Goal: Task Accomplishment & Management: Use online tool/utility

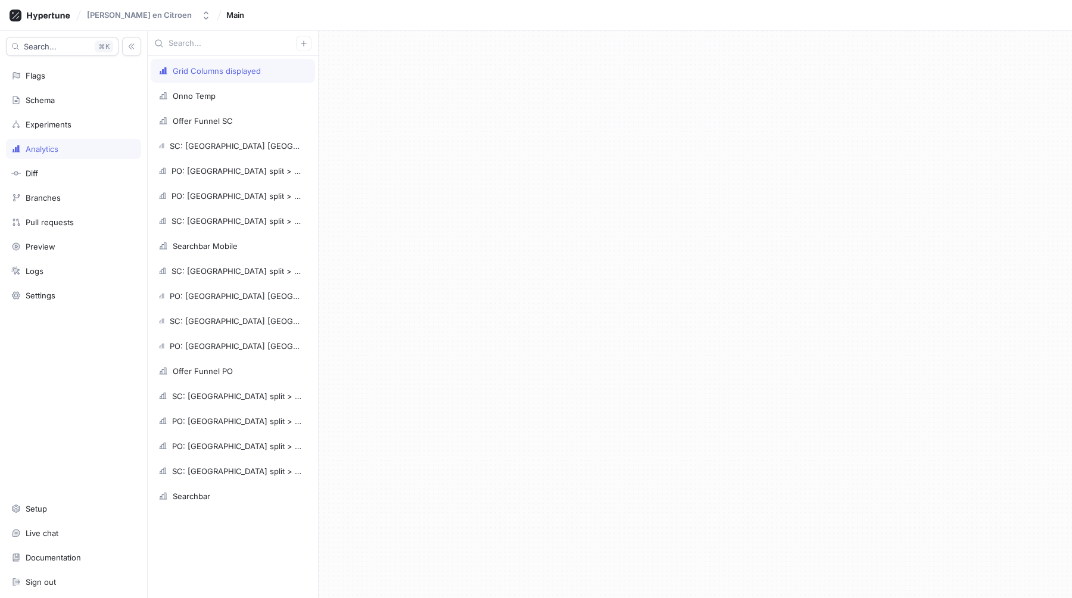
type textarea "x"
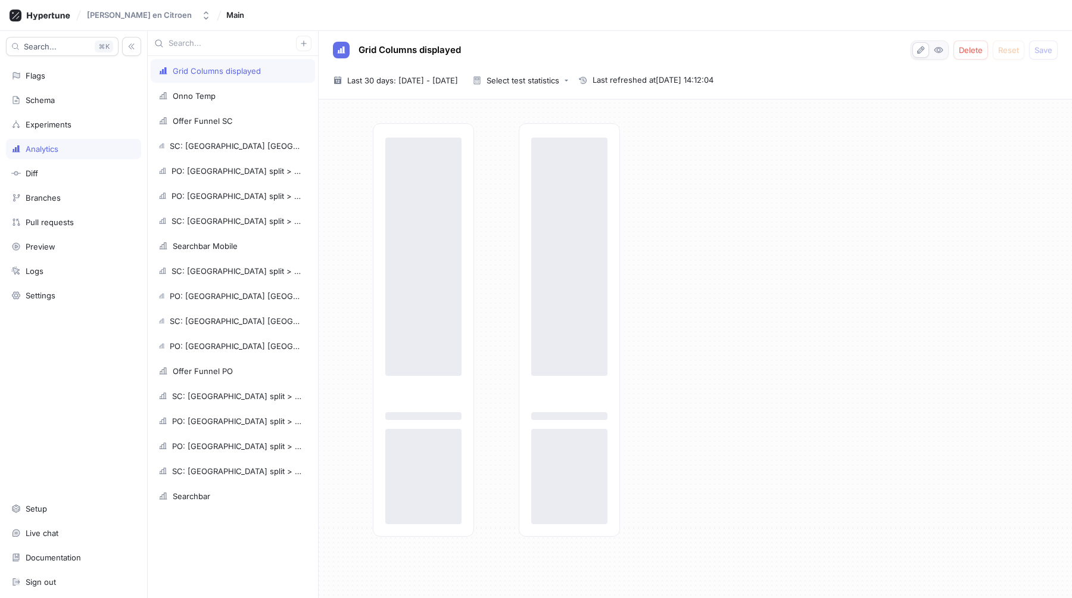
type textarea "x"
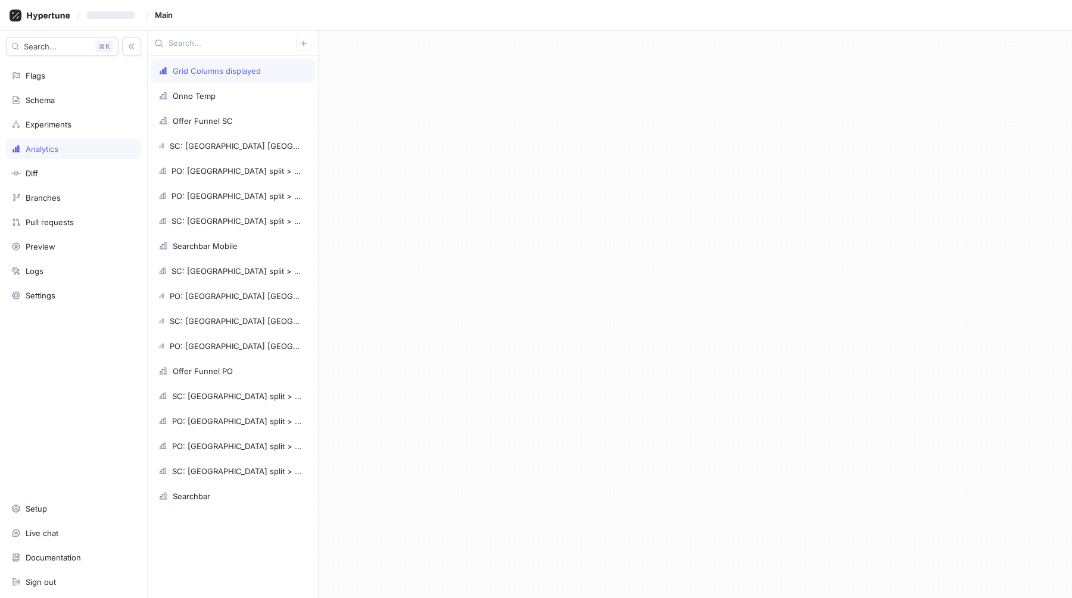
type textarea "x"
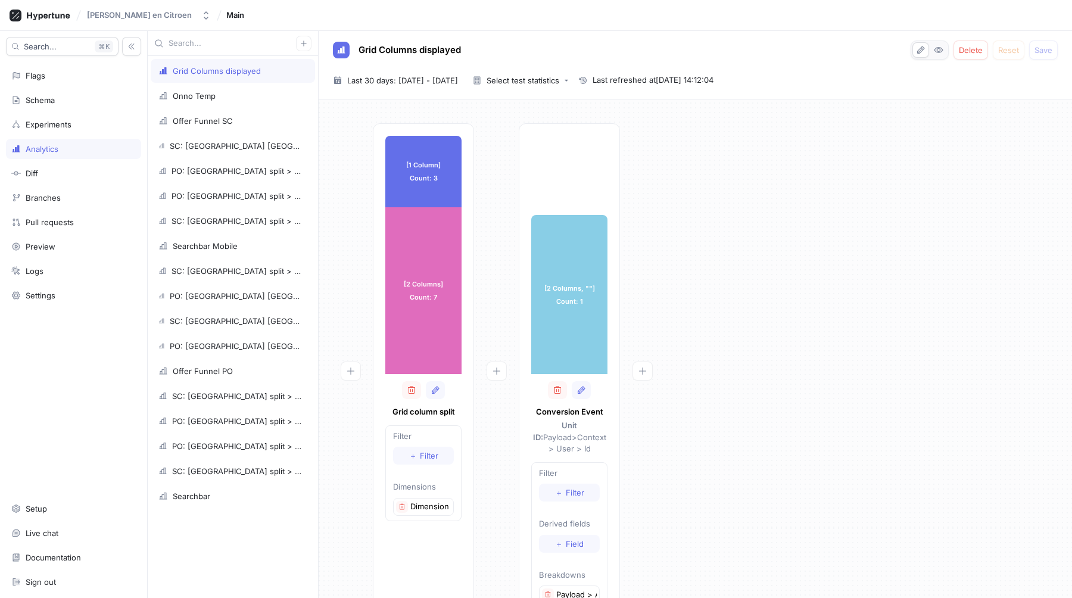
scroll to position [51, 0]
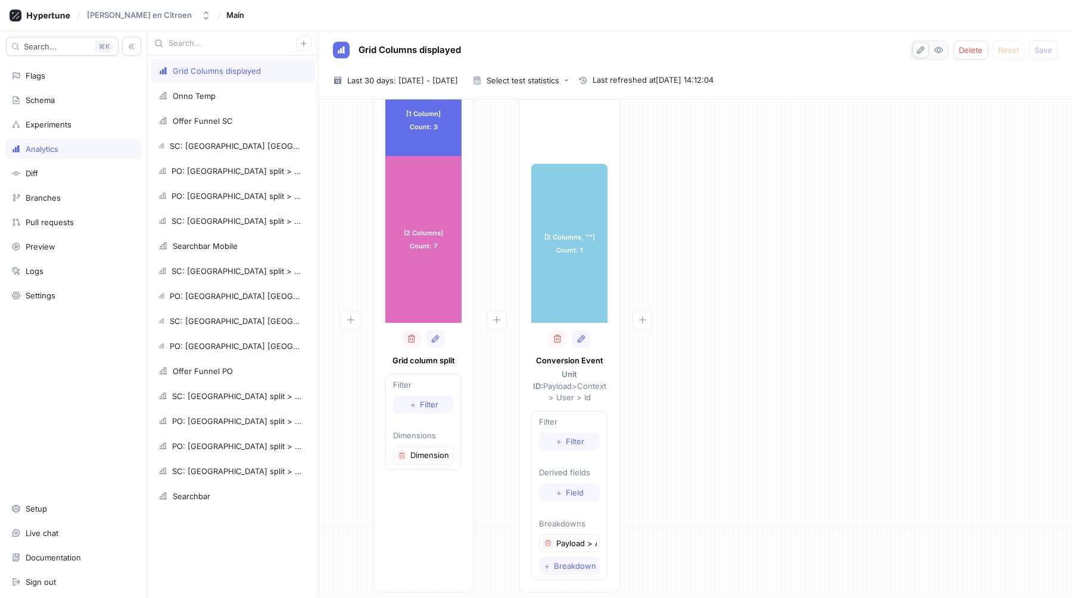
click at [720, 426] on div "[1 Column] Count: 3 [1 Column] Count: 3 [2 Columns] Count: 7 [2 Columns] Count:…" at bounding box center [695, 336] width 734 height 528
click at [909, 186] on div "[1 Column] Count: 3 [1 Column] Count: 3 [2 Columns] Count: 7 [2 Columns] Count:…" at bounding box center [695, 336] width 734 height 528
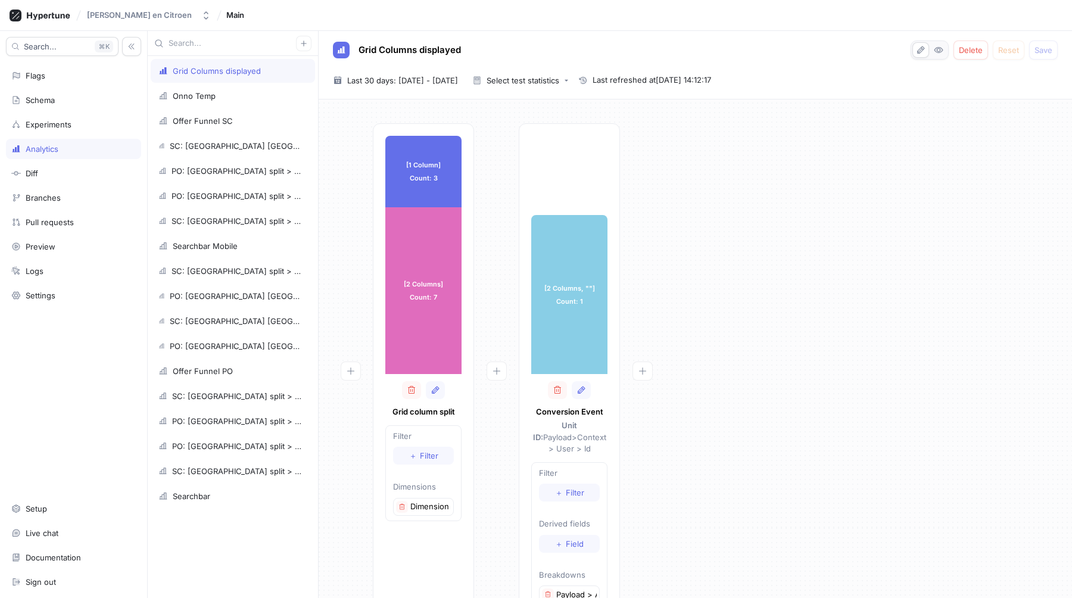
scroll to position [51, 0]
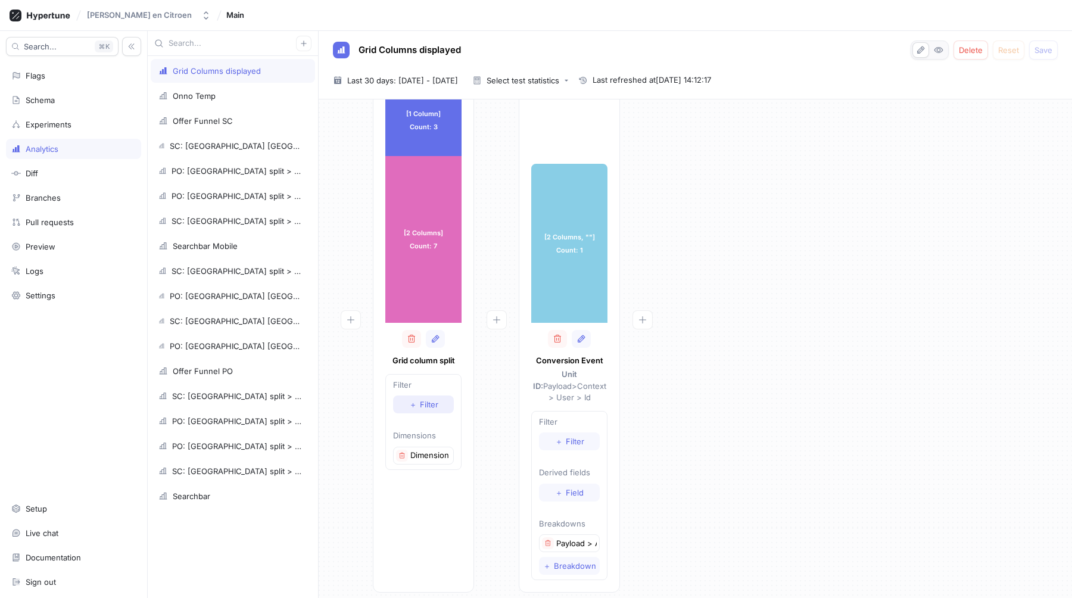
click at [423, 401] on span "Filter" at bounding box center [429, 404] width 18 height 7
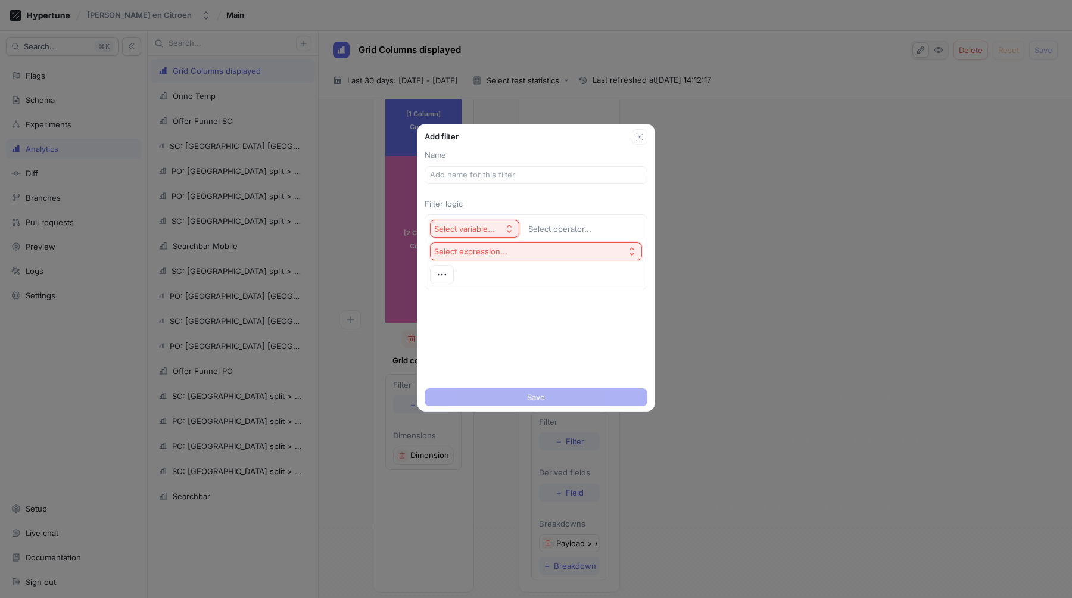
click at [826, 164] on div "Add filter Name Filter logic Select variable... Select operator... Select expre…" at bounding box center [536, 299] width 1072 height 598
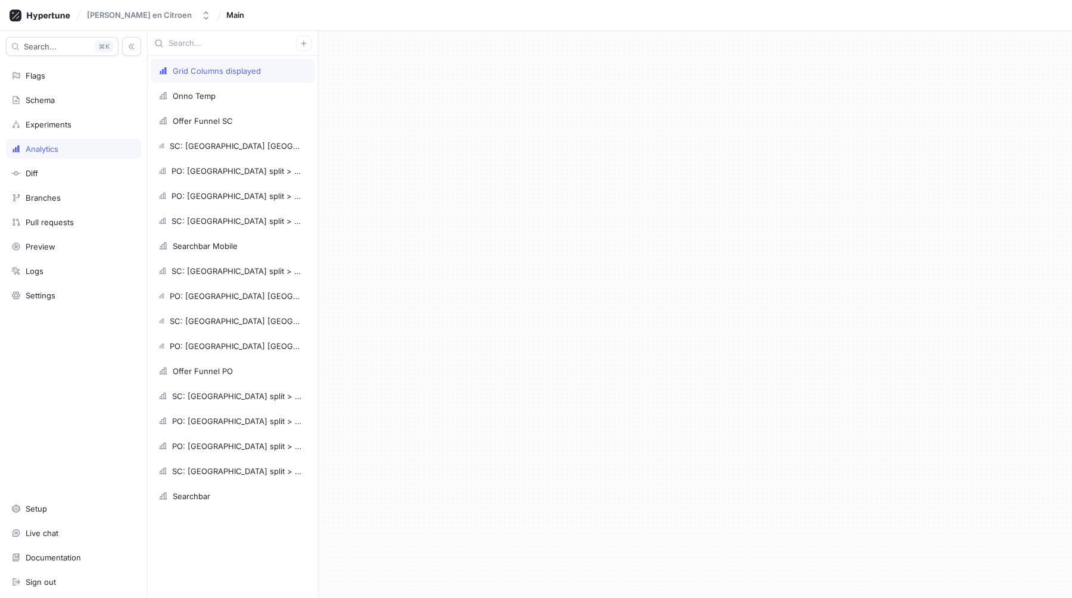
type textarea "x"
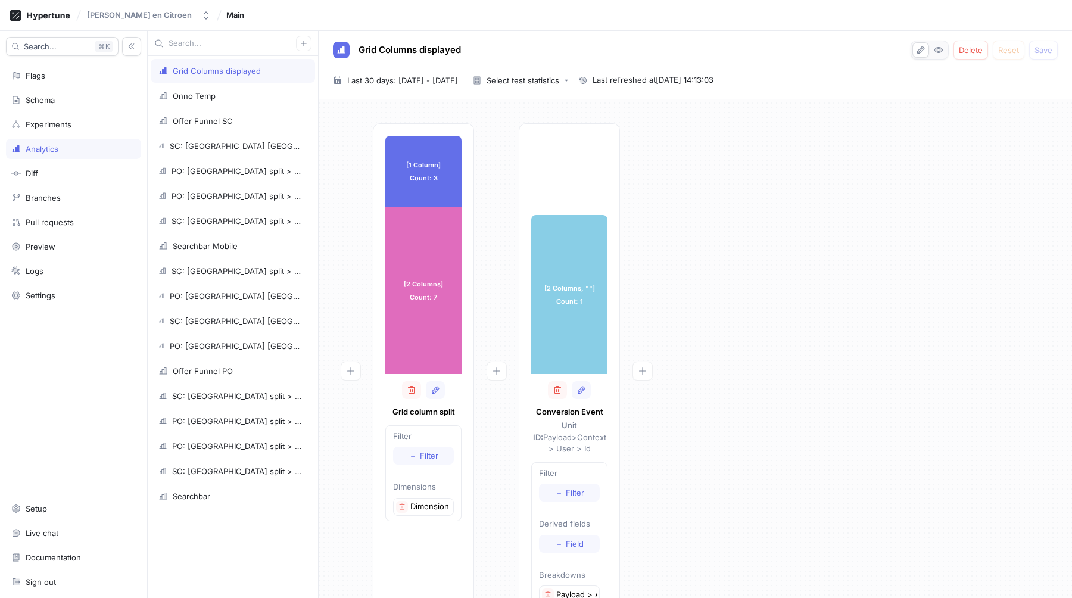
click at [804, 330] on div "[1 Column] Count: 3 [1 Column] Count: 3 [2 Columns] Count: 7 [2 Columns] Count:…" at bounding box center [695, 387] width 734 height 528
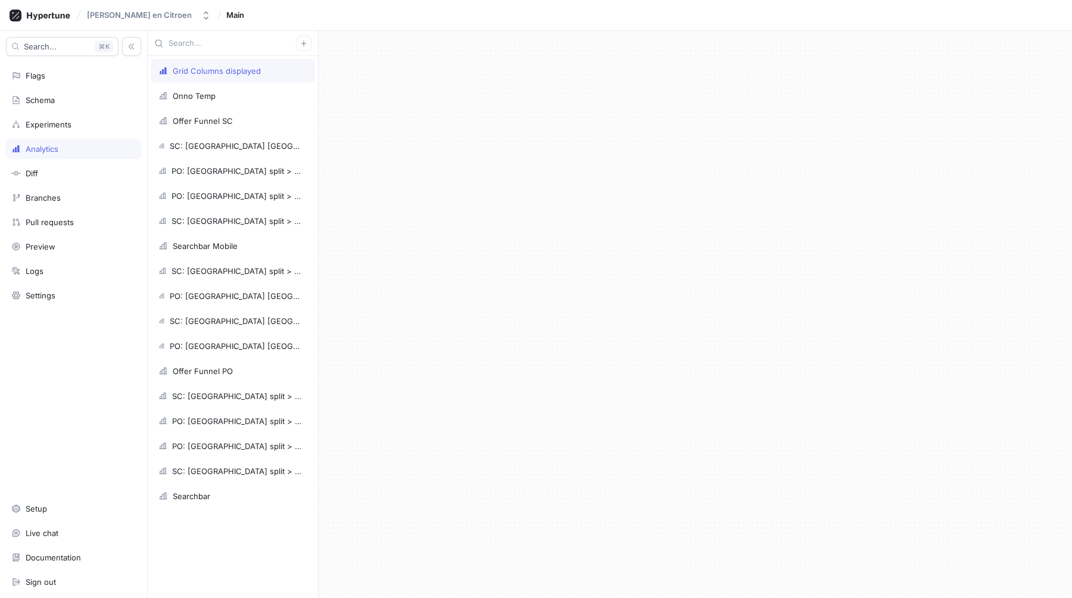
type textarea "x"
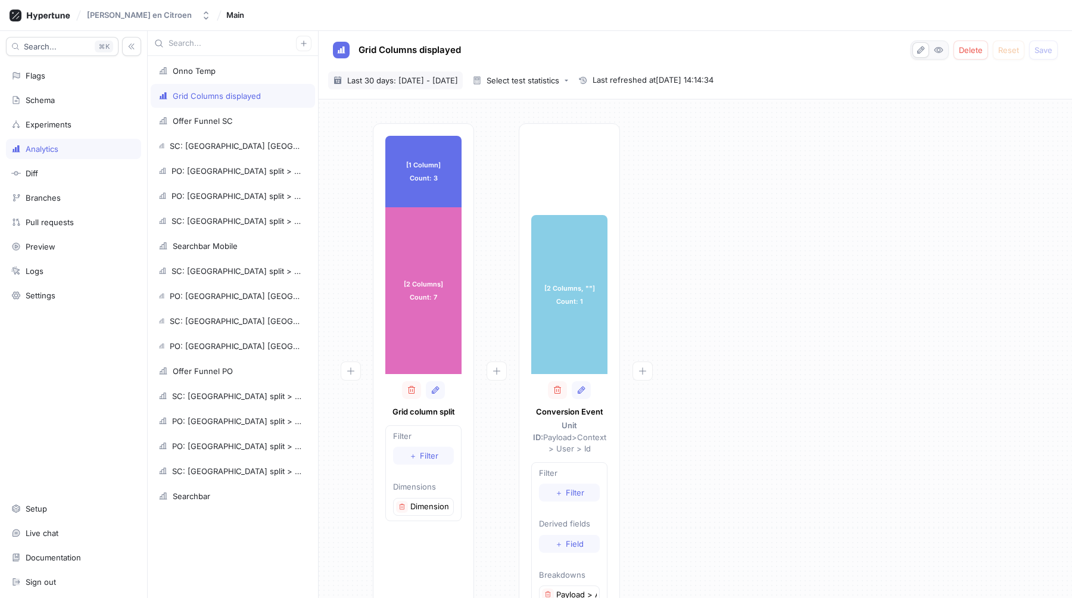
click at [458, 79] on span "Last 30 days: [DATE] - [DATE]" at bounding box center [402, 80] width 111 height 12
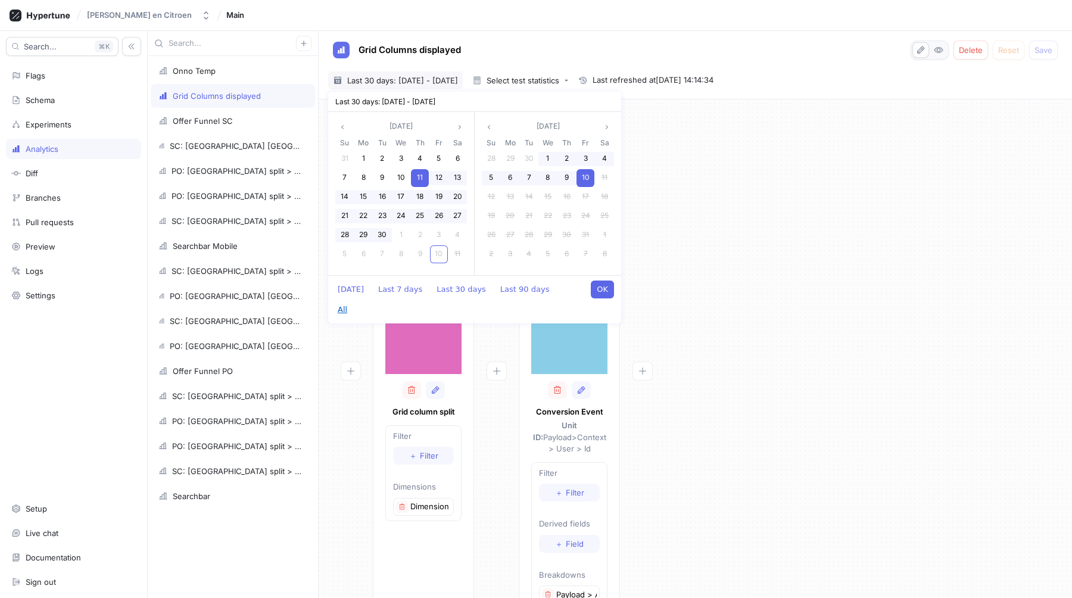
click at [353, 301] on button "All" at bounding box center [342, 310] width 21 height 18
type textarea "x"
type input "2022-01-01 ~ 2025-10-10"
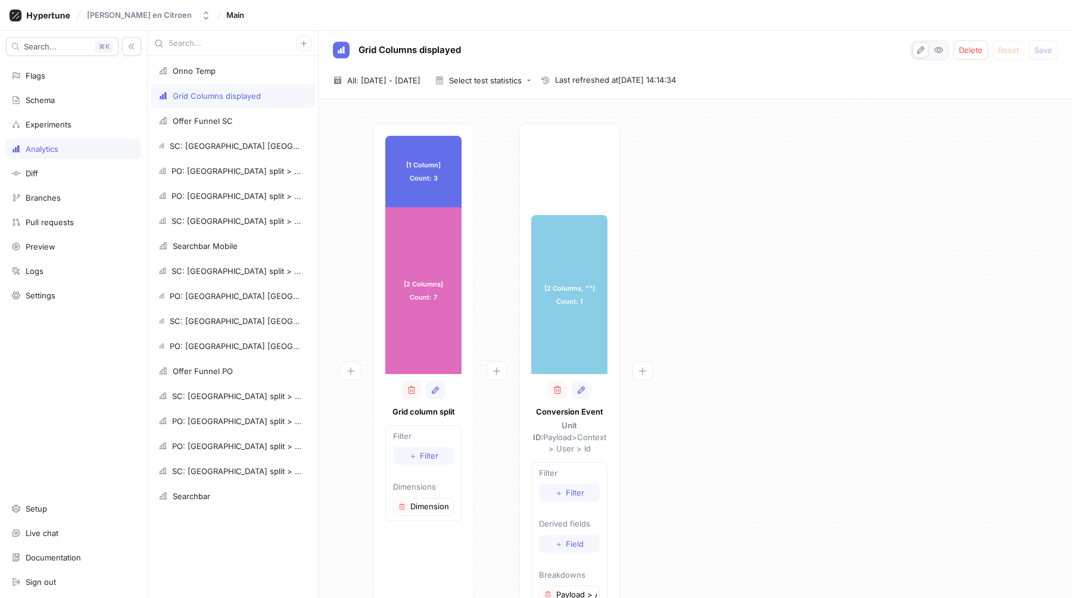
click at [723, 354] on div "[1 Column] Count: 3 [1 Column] Count: 3 [2 Columns] Count: 7 [2 Columns] Count:…" at bounding box center [695, 387] width 734 height 528
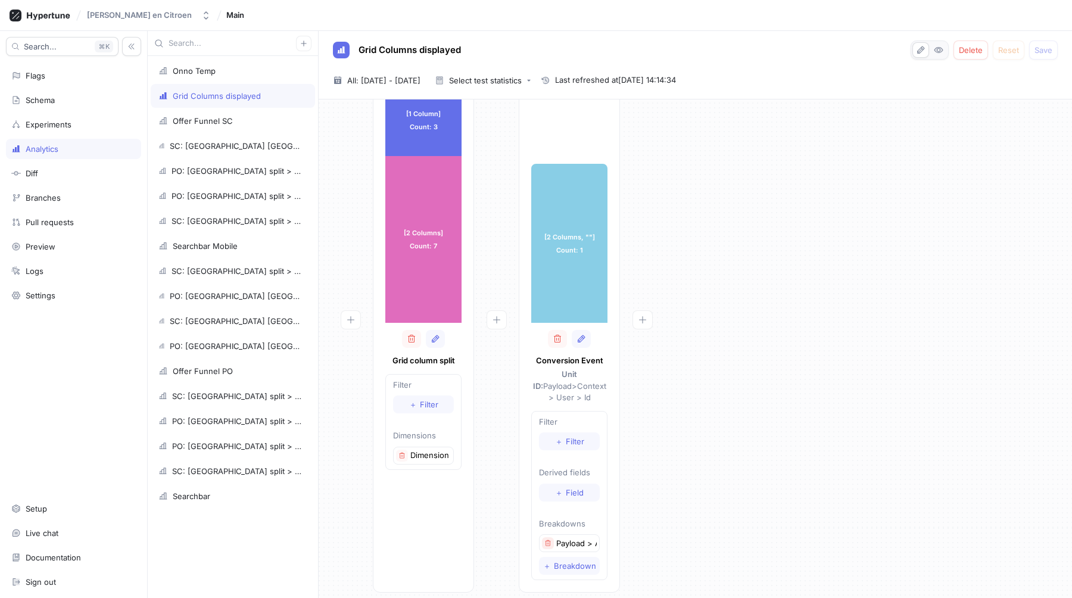
click at [548, 540] on icon "button" at bounding box center [547, 543] width 7 height 7
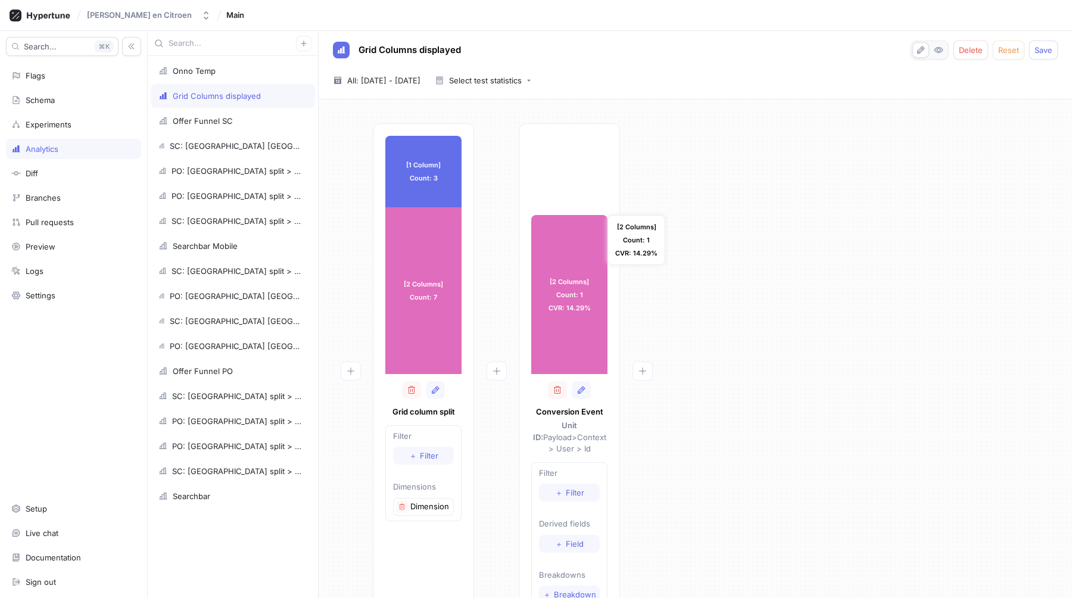
scroll to position [29, 0]
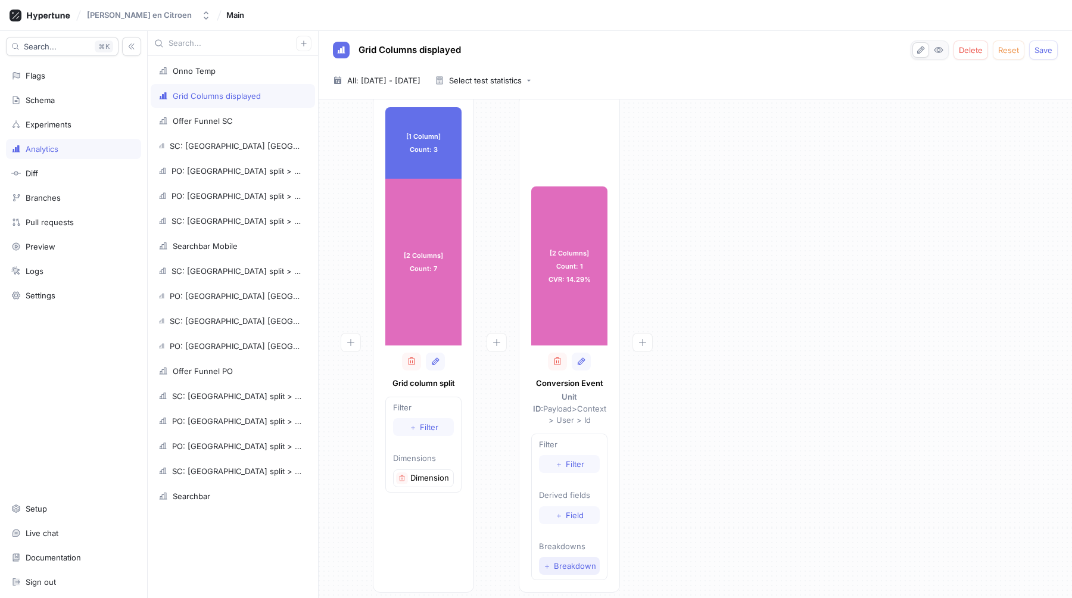
click at [554, 562] on span "Breakdown" at bounding box center [575, 565] width 42 height 7
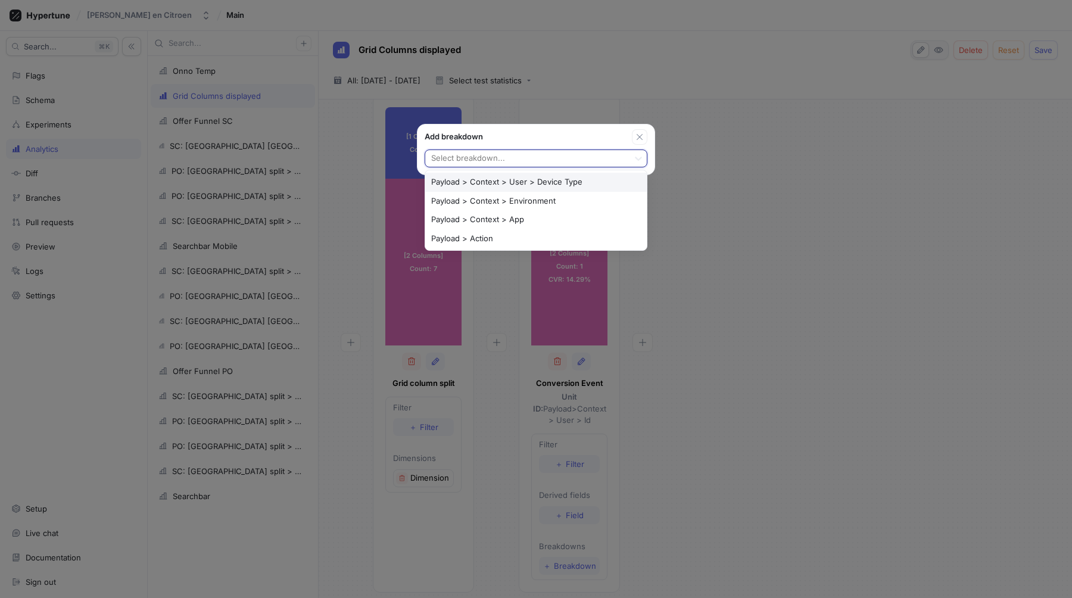
click at [509, 160] on div at bounding box center [527, 159] width 194 height 14
click at [491, 235] on div "Payload > Action" at bounding box center [536, 238] width 222 height 19
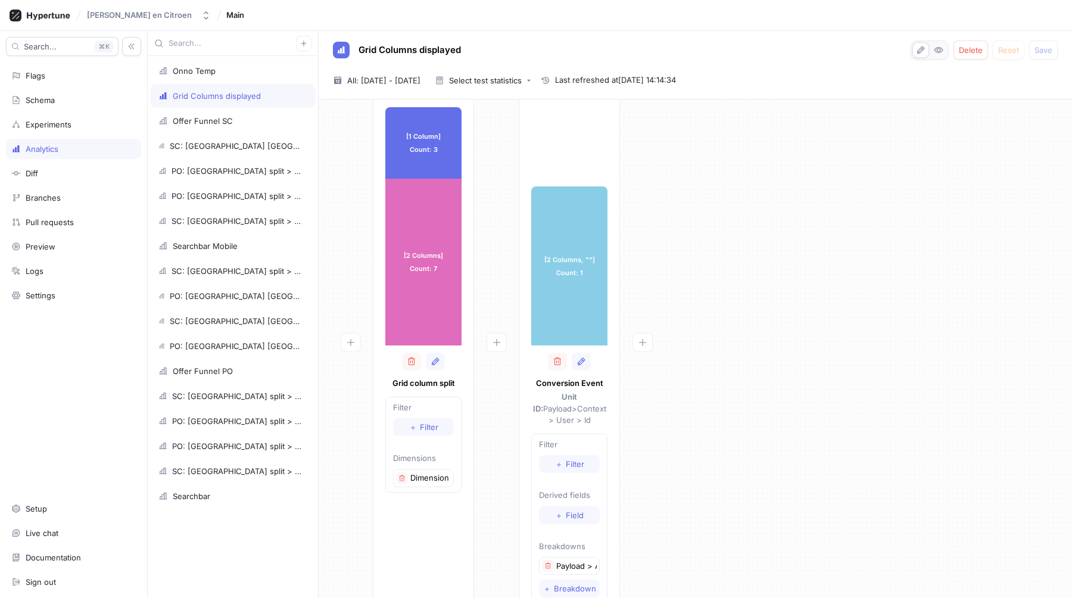
scroll to position [51, 0]
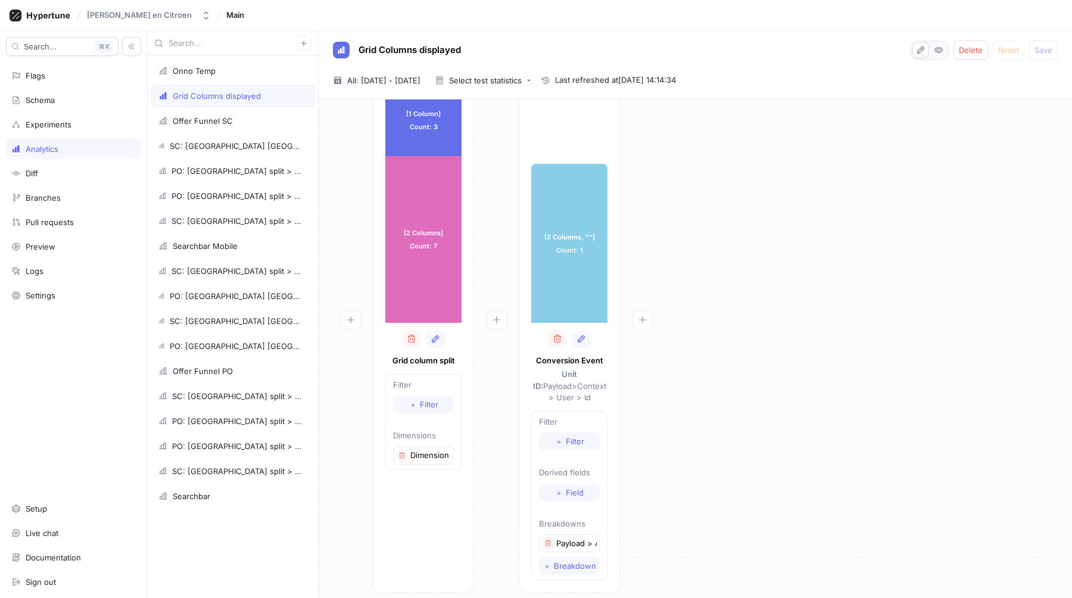
click at [583, 538] on p "Payload > Action" at bounding box center [576, 544] width 40 height 12
click at [550, 540] on icon "button" at bounding box center [547, 543] width 7 height 7
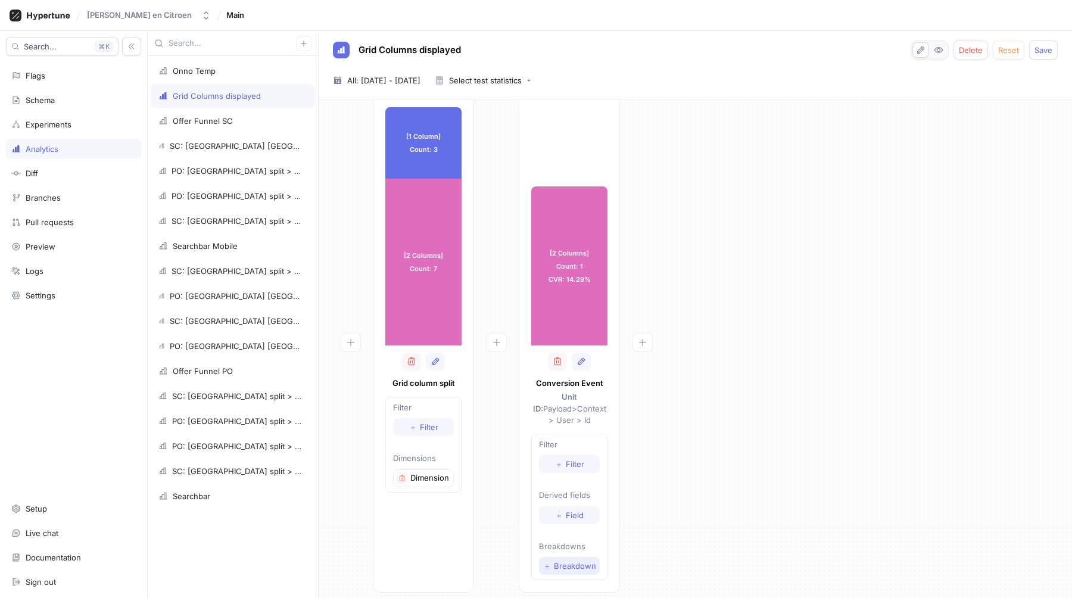
click at [557, 559] on button "＋ Breakdown" at bounding box center [569, 566] width 61 height 18
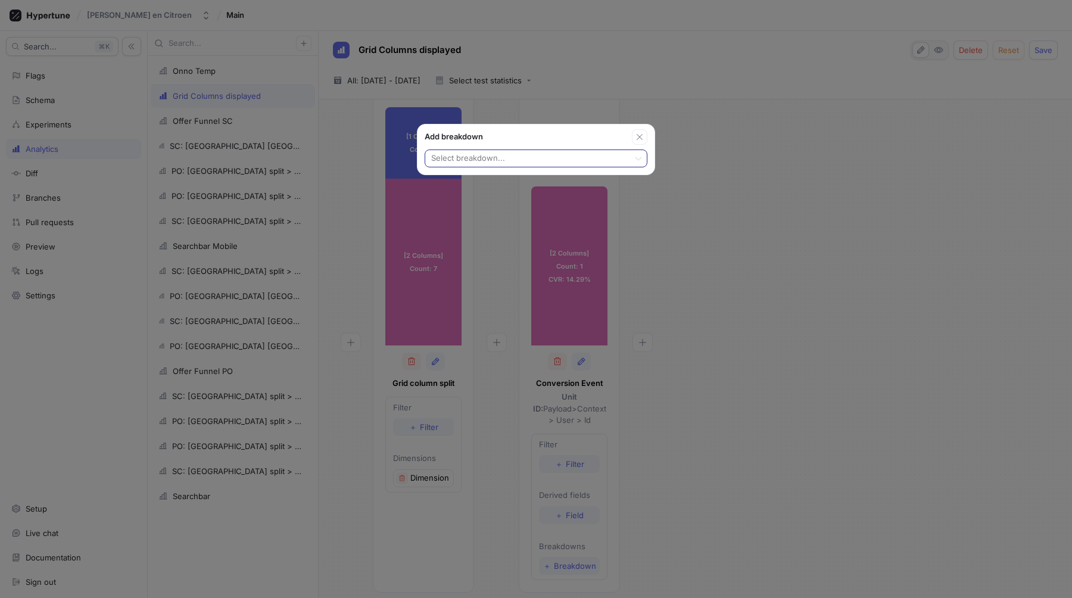
click at [557, 150] on div "Select breakdown..." at bounding box center [526, 158] width 202 height 17
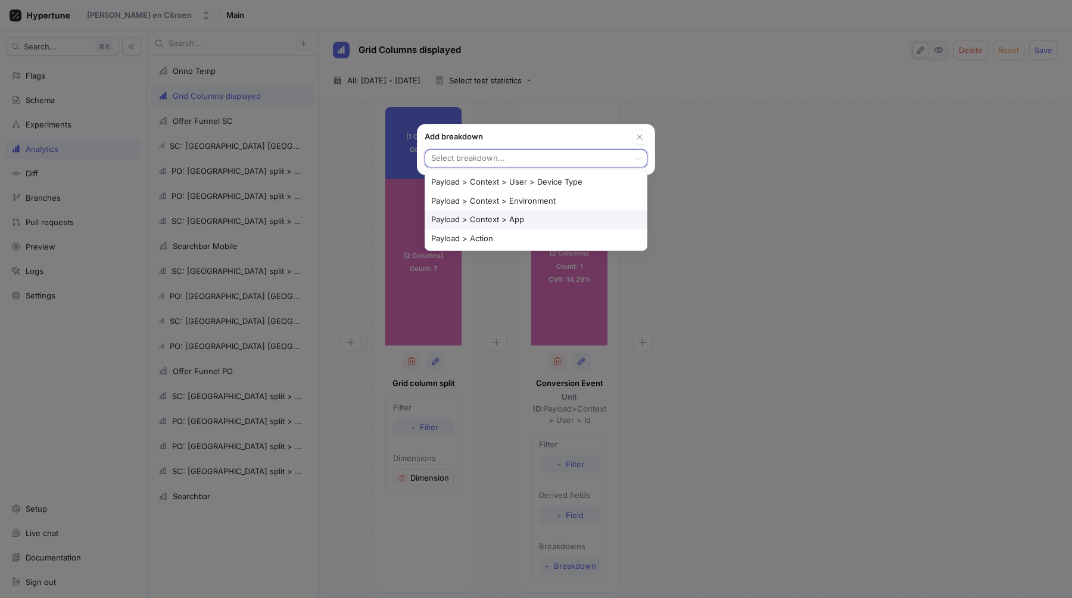
click at [518, 220] on div "Payload > Context > App" at bounding box center [536, 219] width 222 height 19
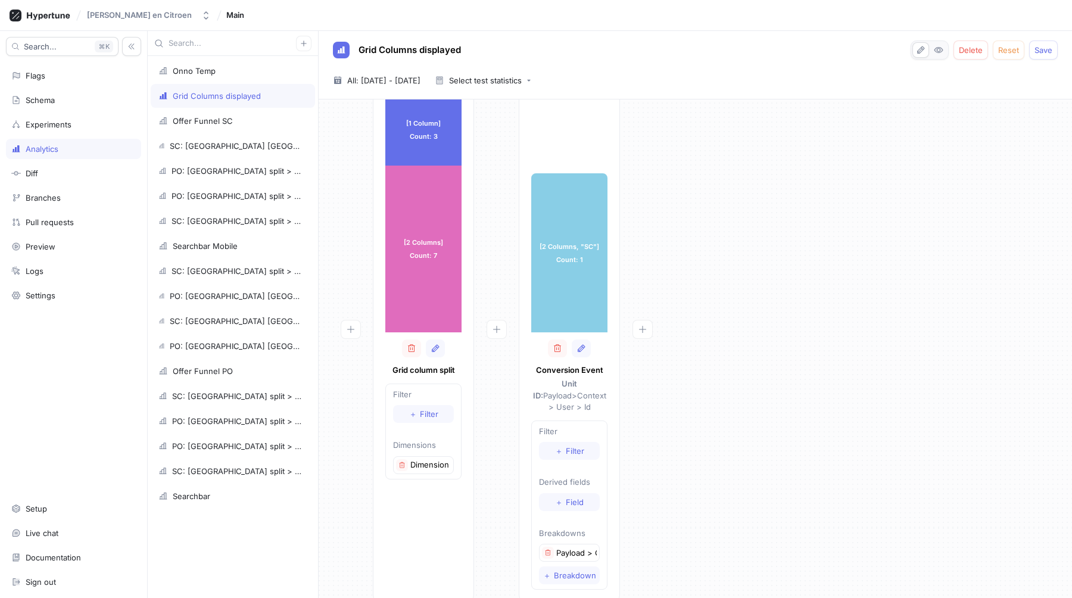
scroll to position [51, 0]
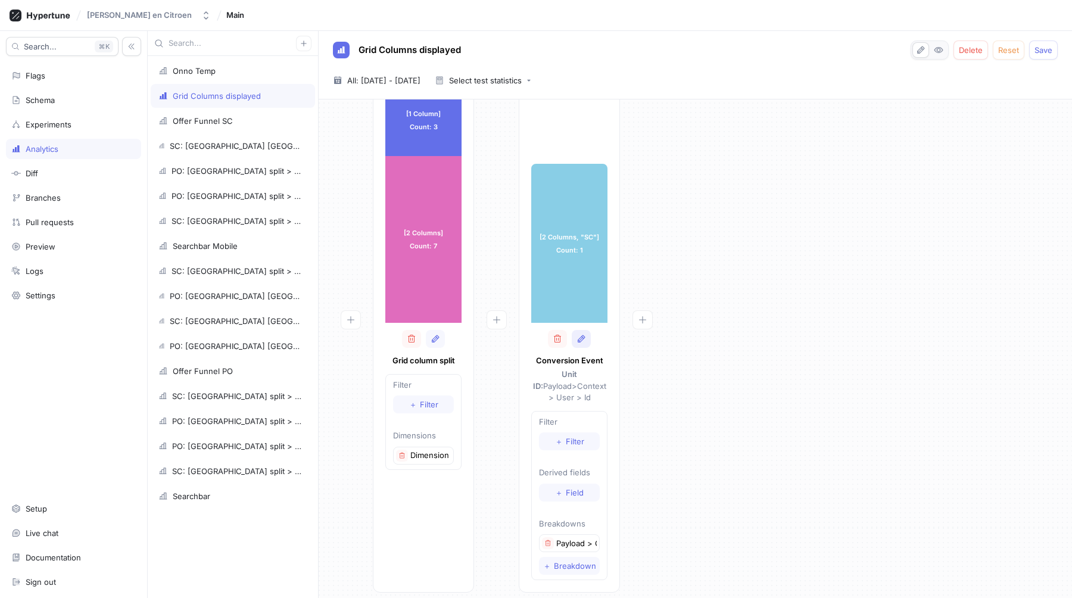
click at [581, 345] on button "button" at bounding box center [581, 339] width 19 height 18
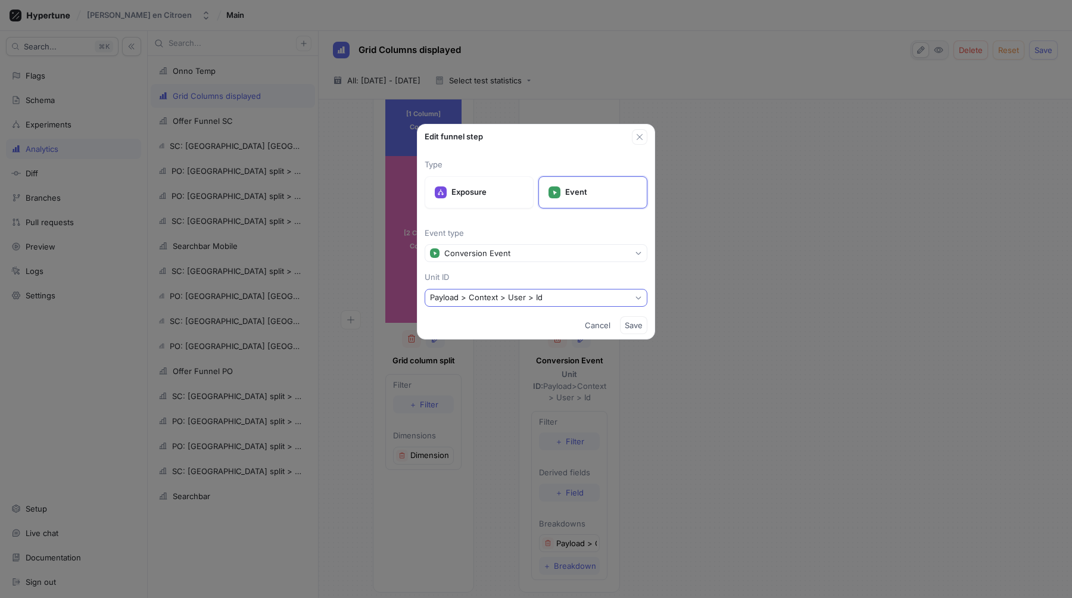
click at [533, 303] on button "Payload > Context > User > Id" at bounding box center [536, 298] width 223 height 18
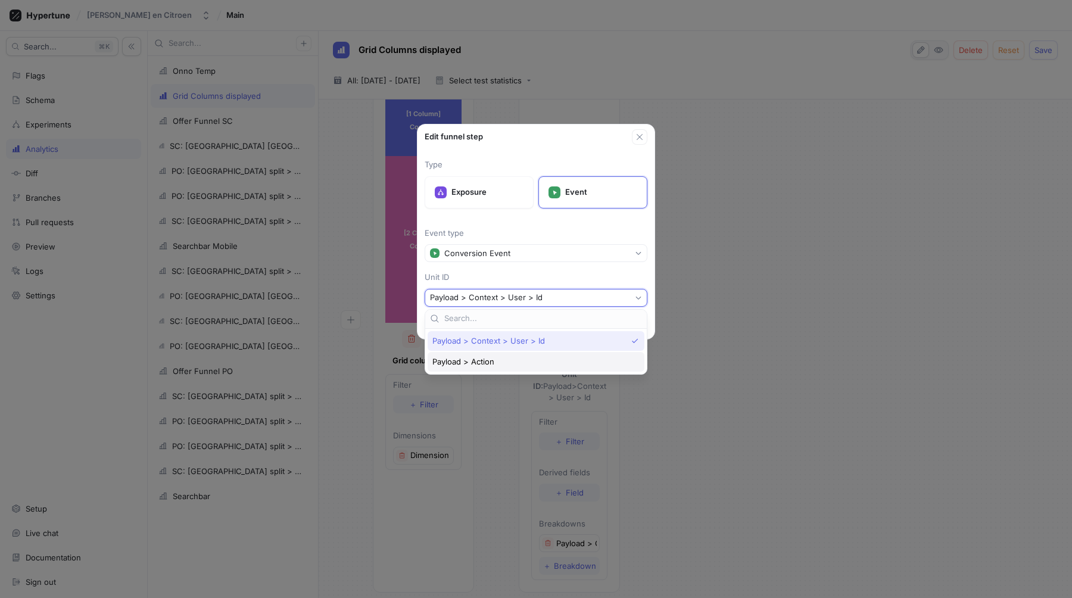
click at [499, 361] on div "Payload > Action" at bounding box center [532, 362] width 201 height 10
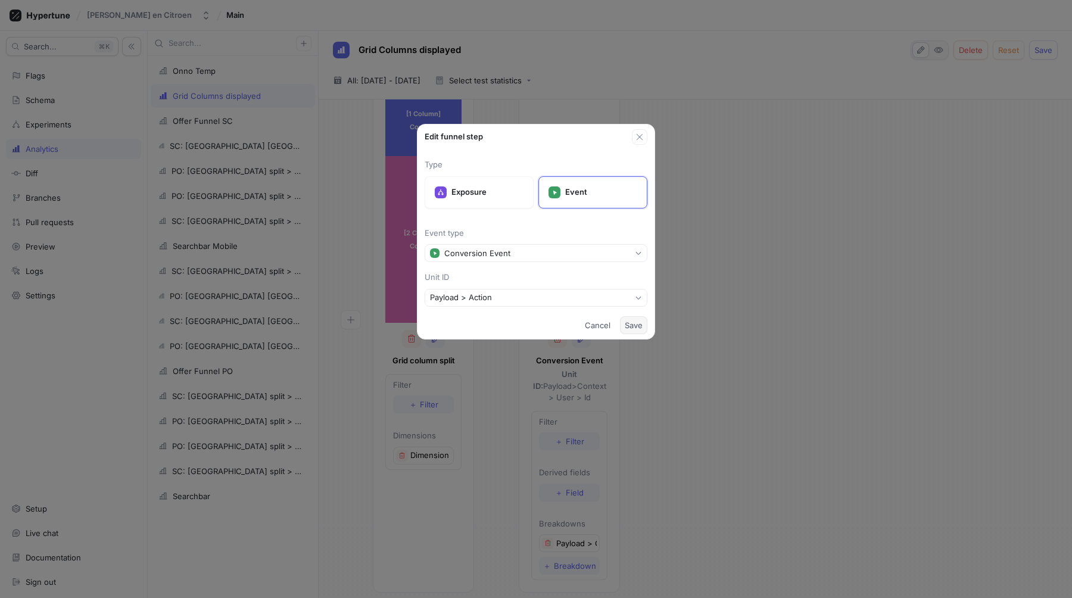
click at [635, 330] on button "Save" at bounding box center [633, 325] width 27 height 18
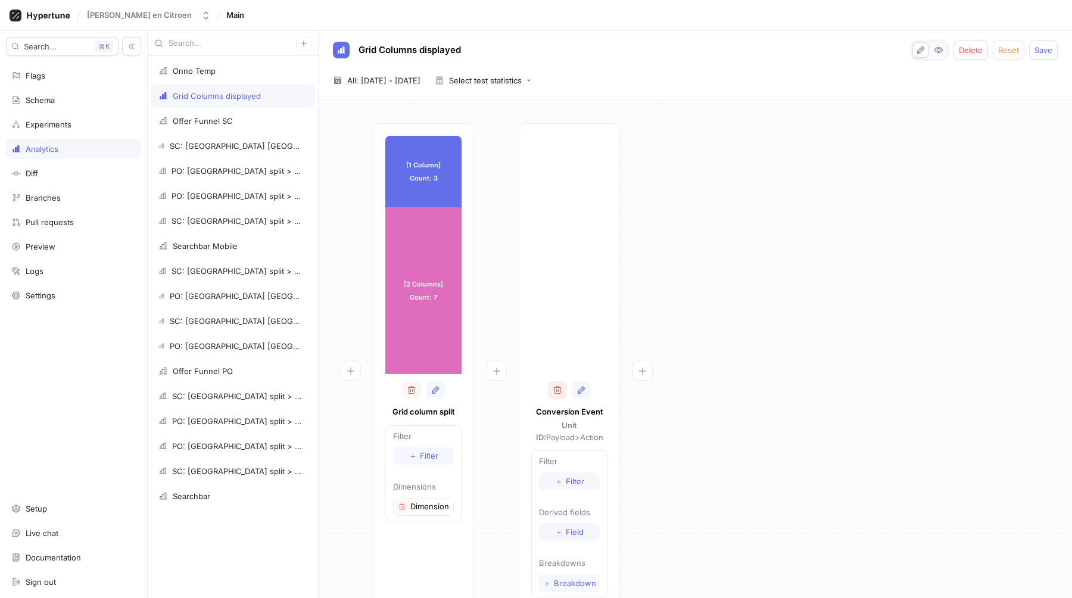
click at [557, 392] on icon "button" at bounding box center [558, 390] width 10 height 10
click at [499, 367] on icon "button" at bounding box center [497, 371] width 10 height 10
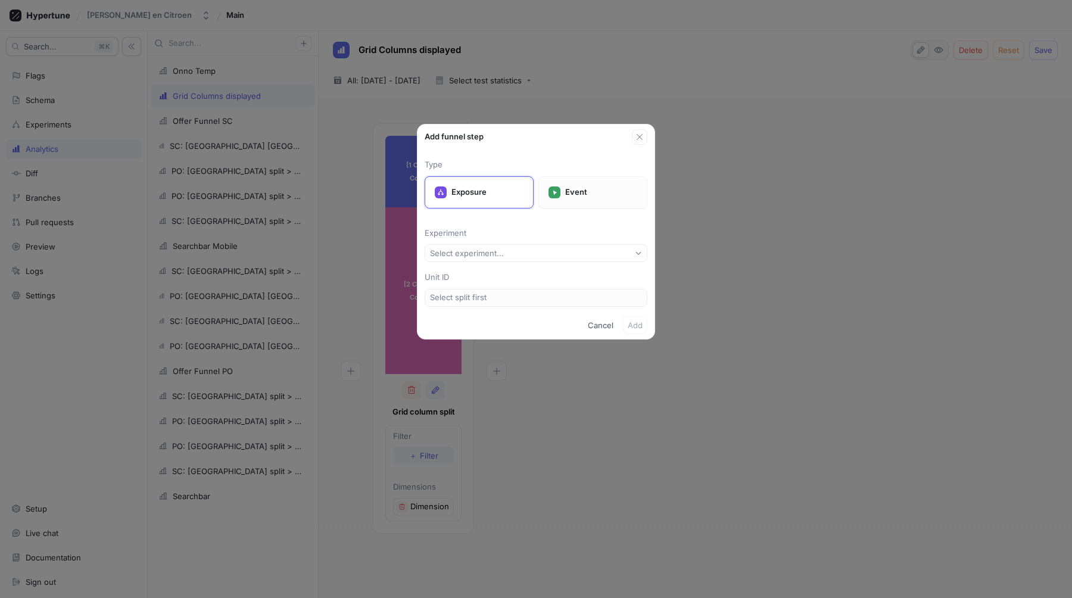
click at [598, 199] on div "Event" at bounding box center [592, 192] width 109 height 32
click at [557, 250] on button "Select event type..." at bounding box center [536, 253] width 223 height 18
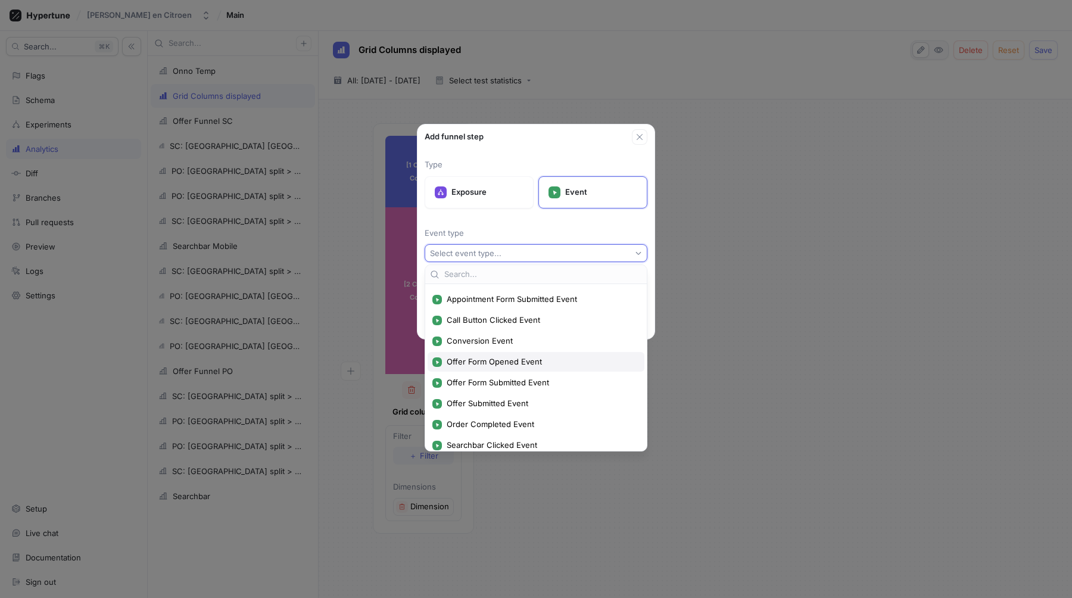
scroll to position [19, 0]
click at [510, 337] on span "Conversion Event" at bounding box center [540, 340] width 187 height 10
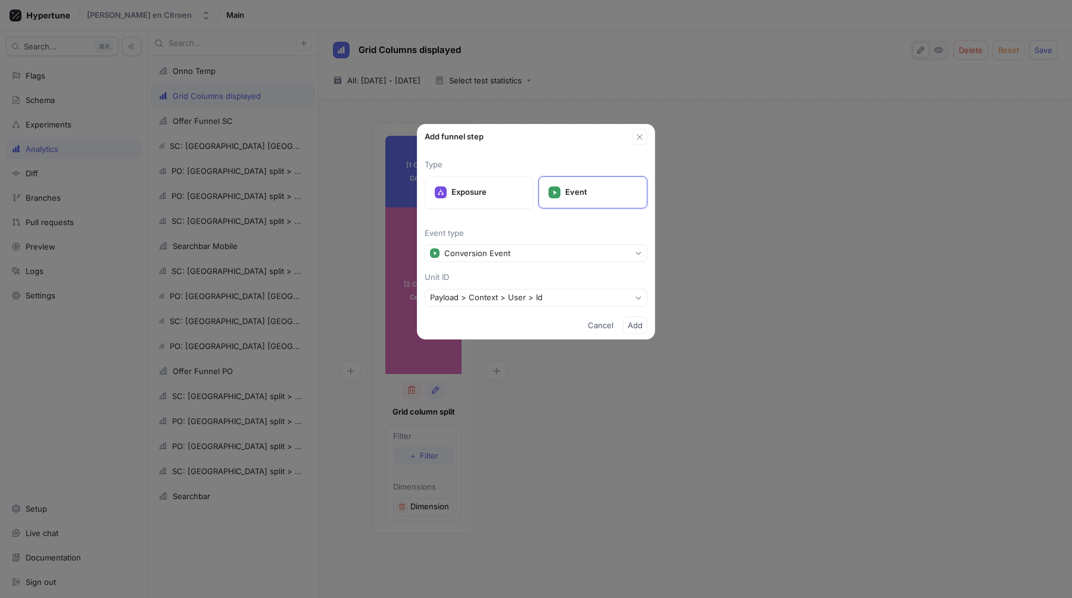
click at [548, 283] on div "Type Exposure Event Event type Conversion Event Unit ID Payload > Context > Use…" at bounding box center [535, 228] width 237 height 167
click at [541, 295] on div "Payload > Context > User > Id" at bounding box center [488, 297] width 117 height 10
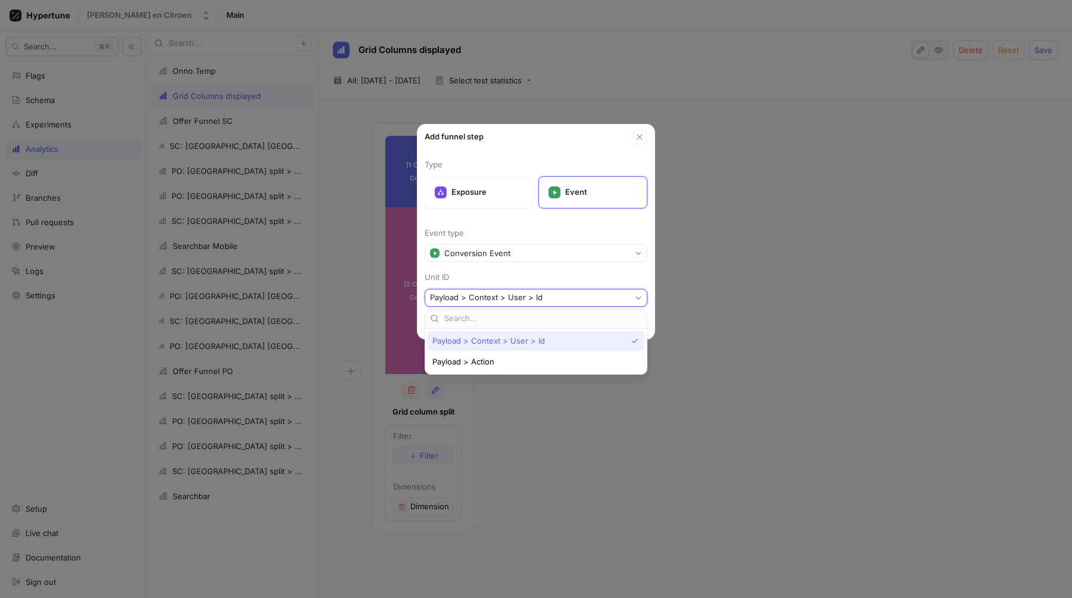
click at [520, 343] on span "Payload > Context > User > Id" at bounding box center [488, 341] width 113 height 10
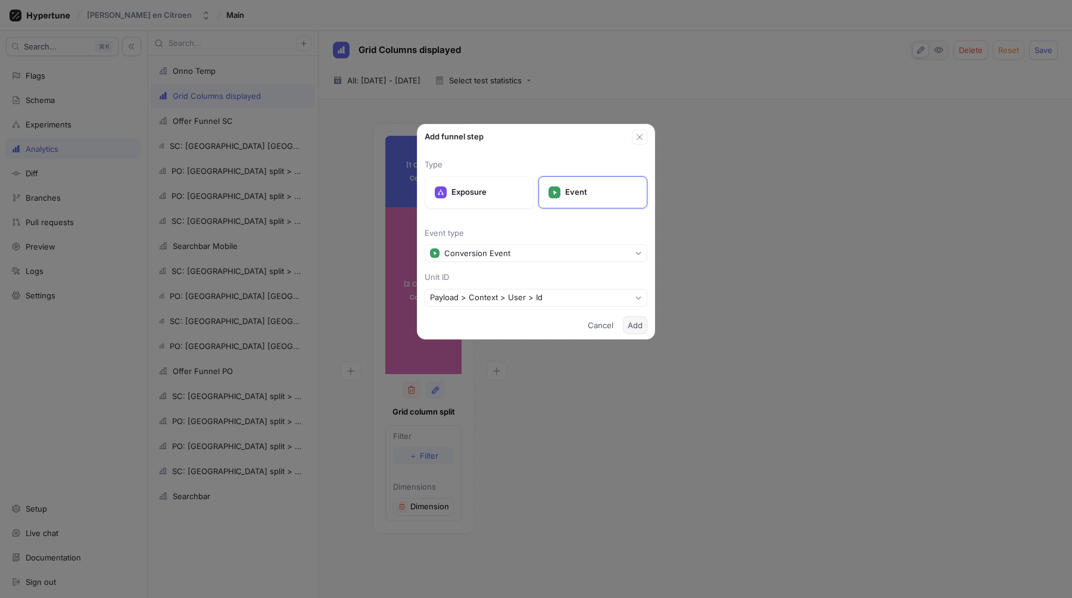
click at [635, 328] on span "Add" at bounding box center [635, 325] width 15 height 7
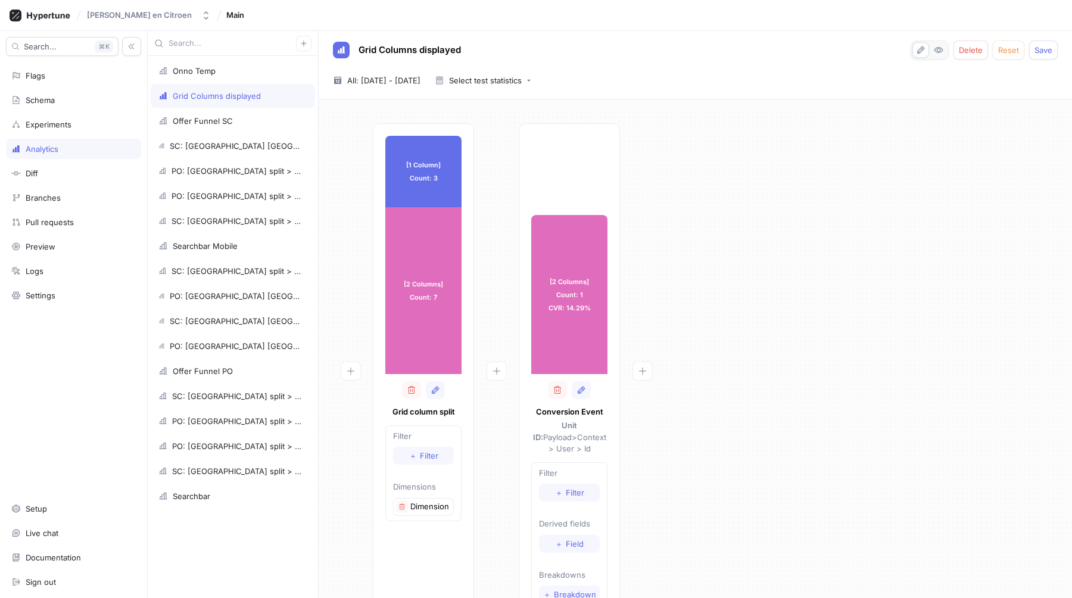
scroll to position [29, 0]
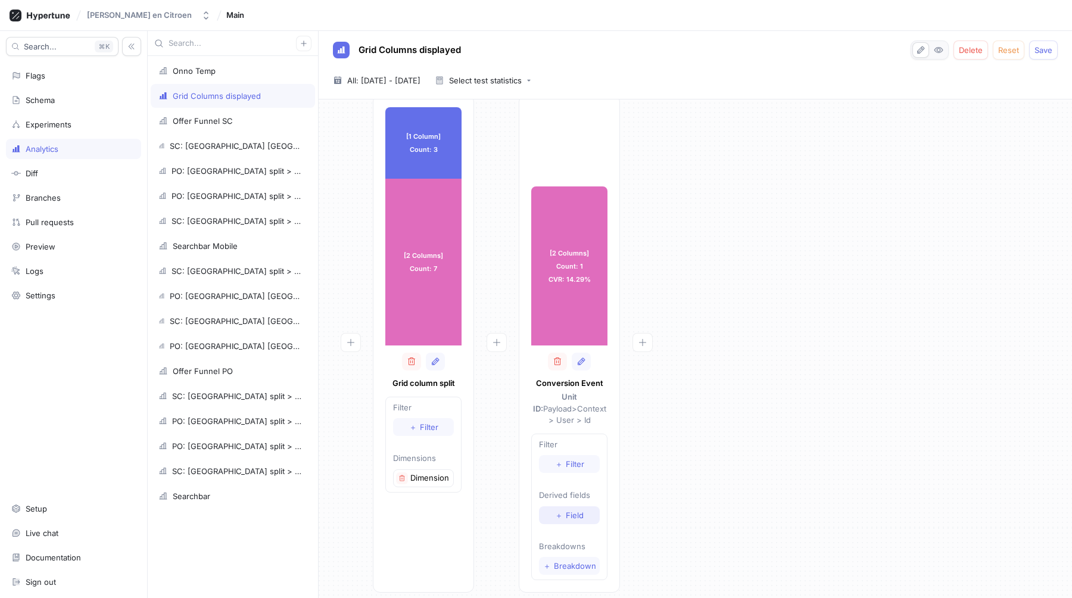
click at [570, 510] on button "＋ Field" at bounding box center [569, 515] width 61 height 18
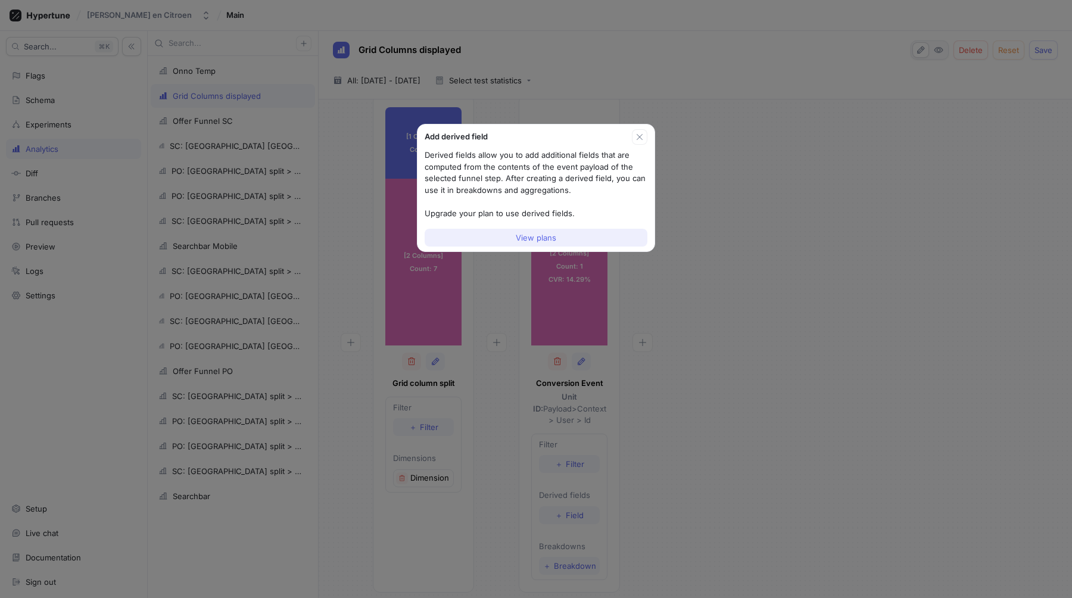
click at [572, 241] on button "View plans" at bounding box center [536, 238] width 223 height 18
click at [713, 277] on div "Add derived field Derived fields allow you to add additional fields that are co…" at bounding box center [536, 299] width 1072 height 598
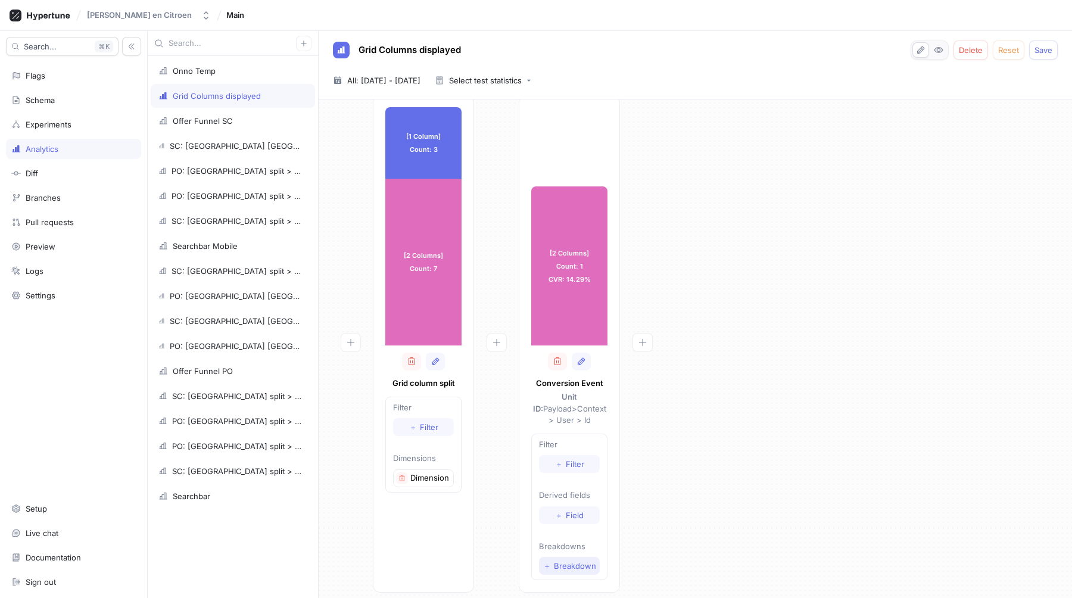
click at [556, 562] on span "Breakdown" at bounding box center [575, 565] width 42 height 7
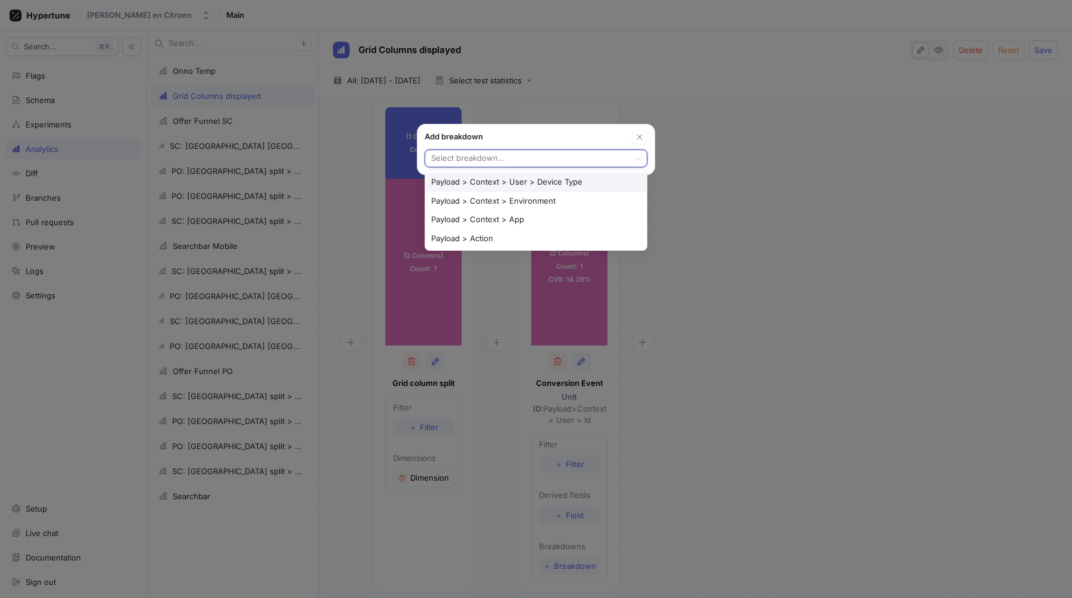
click at [473, 156] on div at bounding box center [527, 159] width 194 height 14
click at [496, 209] on div "Payload > Context > Environment" at bounding box center [536, 201] width 222 height 19
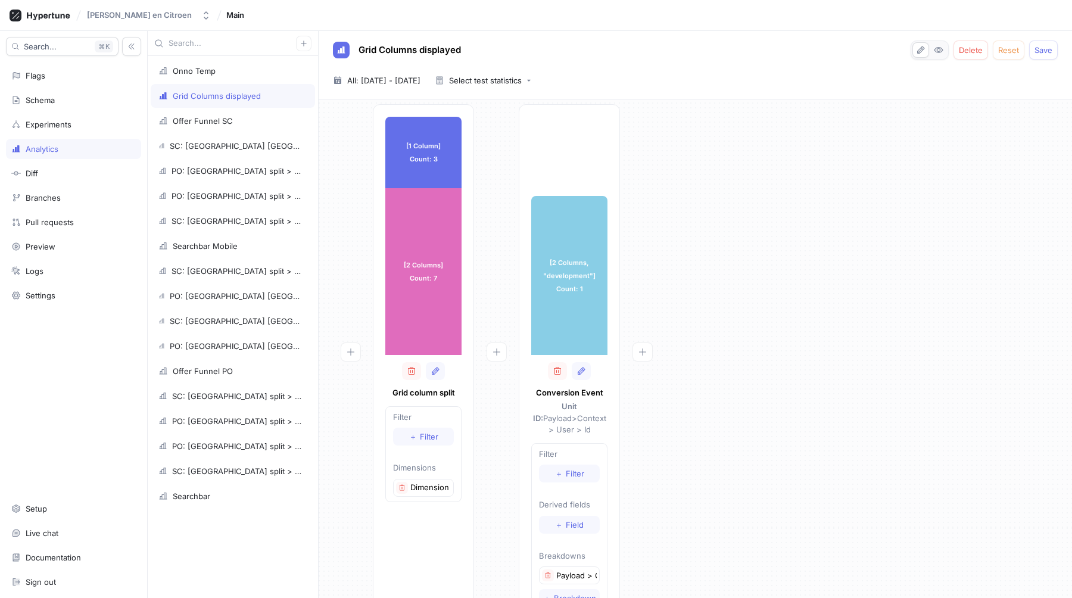
scroll to position [51, 0]
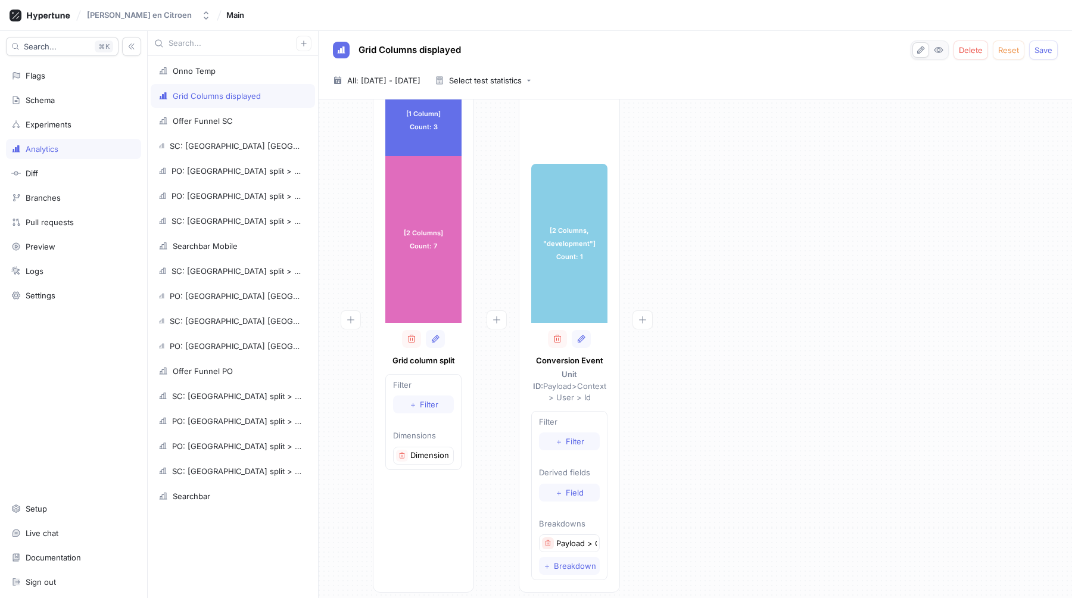
click at [549, 540] on icon "button" at bounding box center [547, 543] width 7 height 7
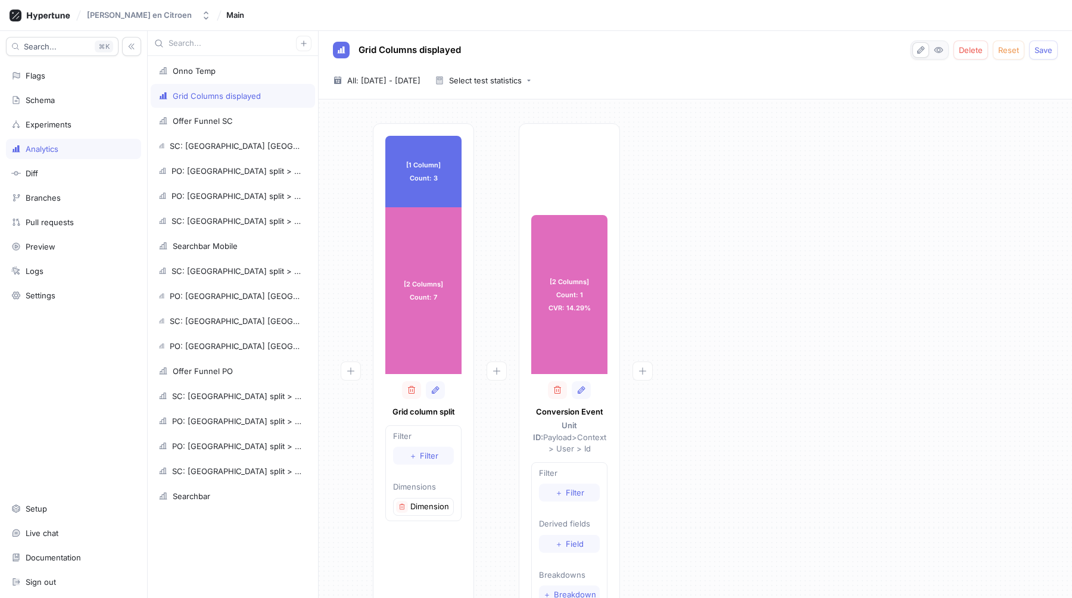
type textarea "x"
